Goal: Check status: Check status

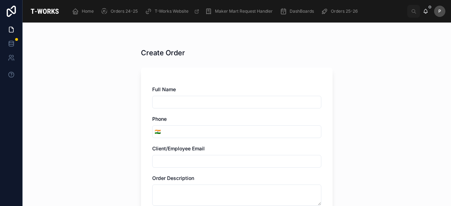
click at [335, 11] on span "Orders 25-26" at bounding box center [344, 11] width 27 height 6
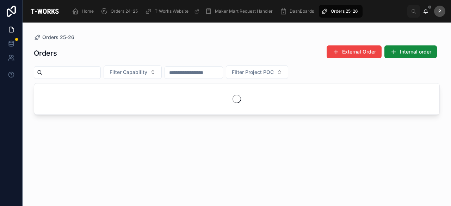
click at [100, 69] on input "text" at bounding box center [72, 73] width 58 height 10
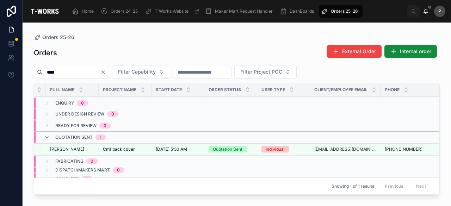
scroll to position [0, 95]
type input "****"
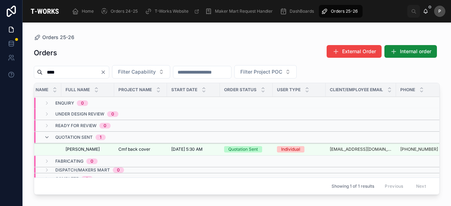
click at [249, 148] on div "Quotation Sent" at bounding box center [243, 149] width 30 height 6
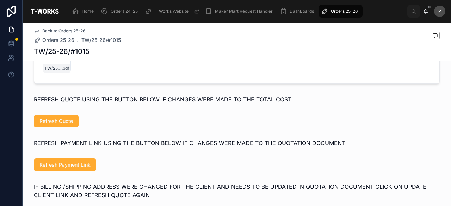
scroll to position [282, 0]
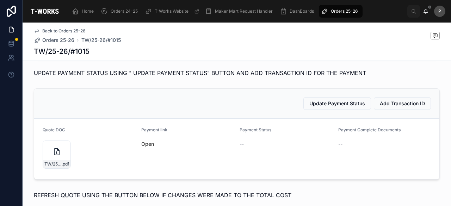
click at [63, 158] on div "TW/25-26/#1015 .pdf" at bounding box center [57, 154] width 28 height 28
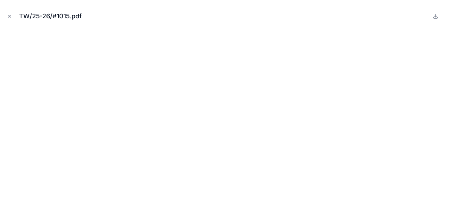
drag, startPoint x: 11, startPoint y: 17, endPoint x: 16, endPoint y: 37, distance: 21.2
click at [11, 17] on icon "Close modal" at bounding box center [9, 16] width 5 height 5
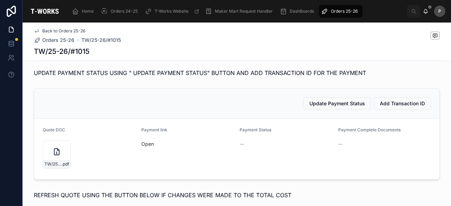
click at [143, 147] on link "Open" at bounding box center [147, 144] width 13 height 6
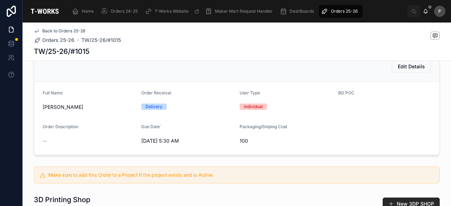
scroll to position [70, 0]
click at [346, 12] on span "Orders 25-26" at bounding box center [344, 11] width 27 height 6
